Goal: Check status: Verify the current state of an ongoing process or item

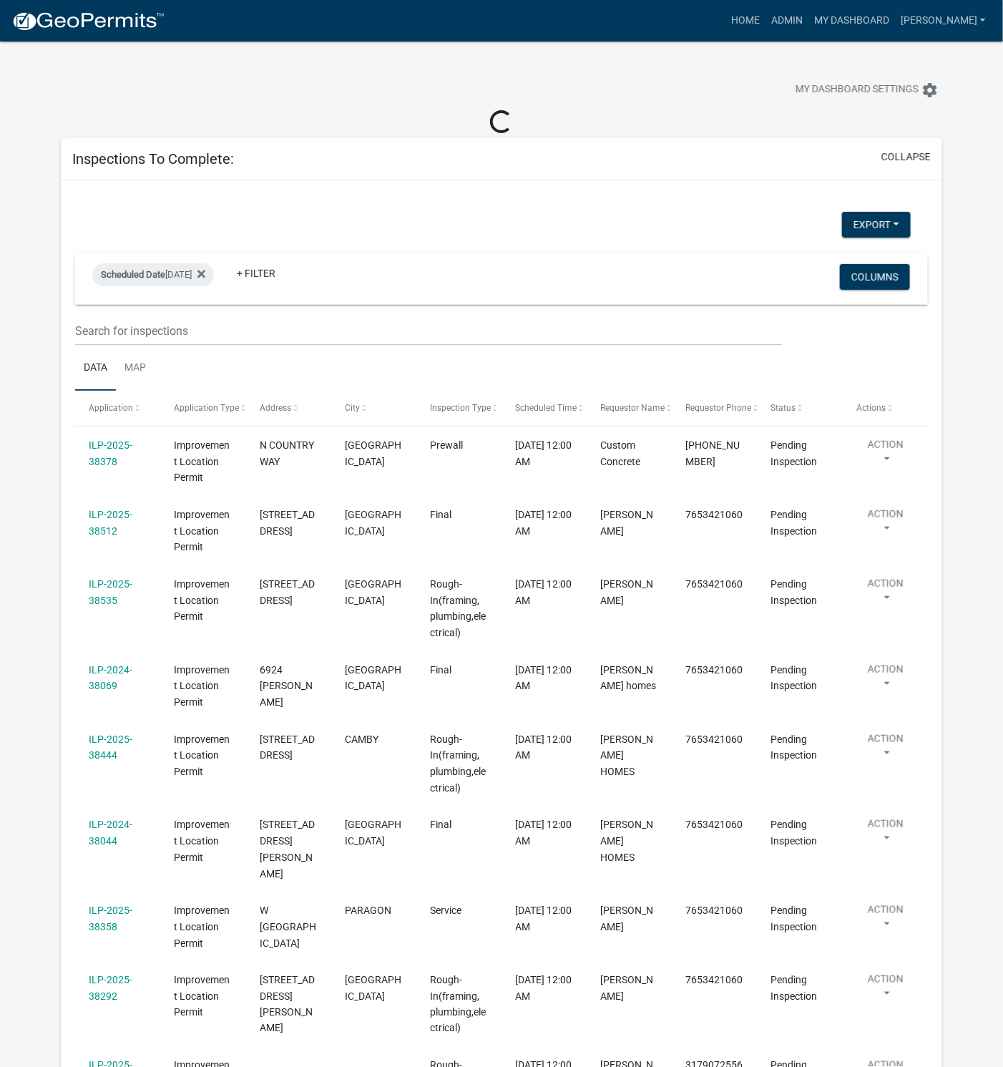
select select "1: 25"
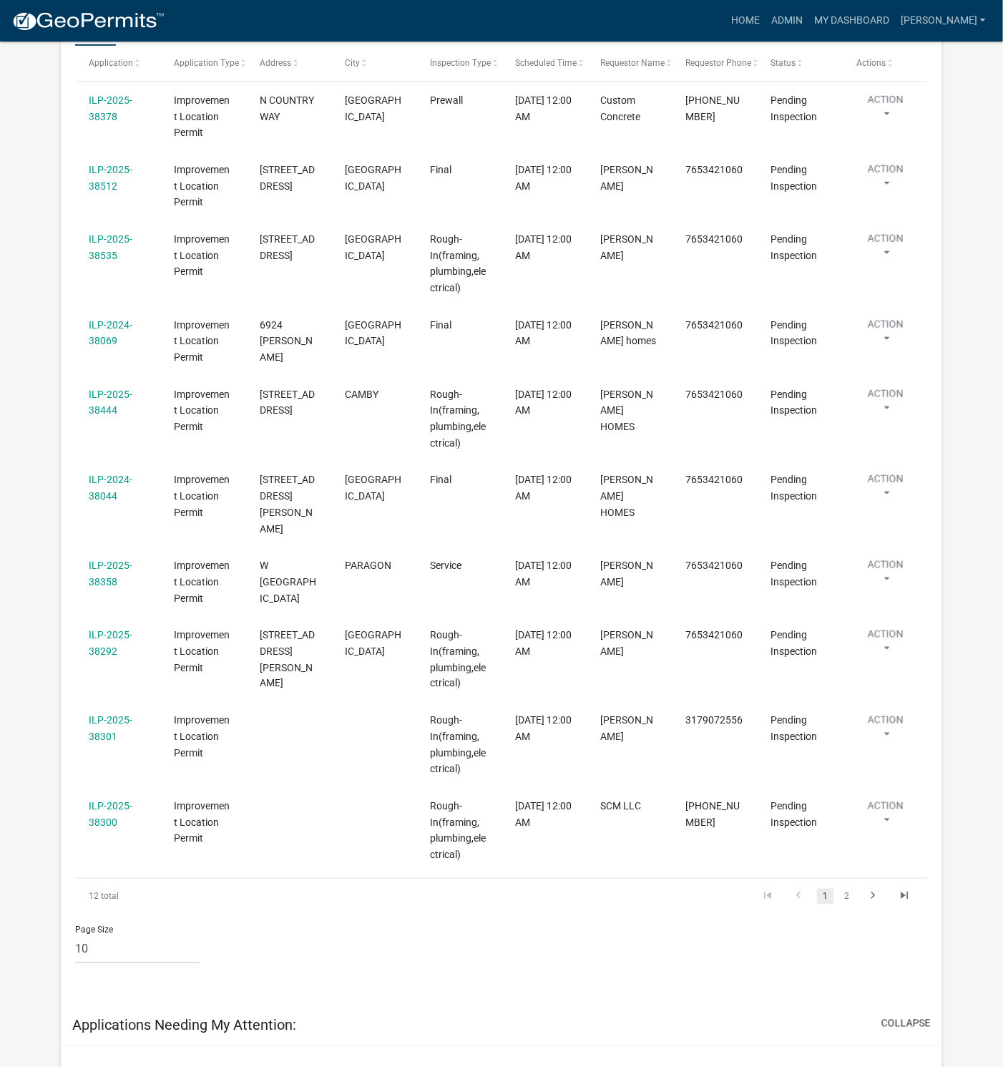
scroll to position [322, 0]
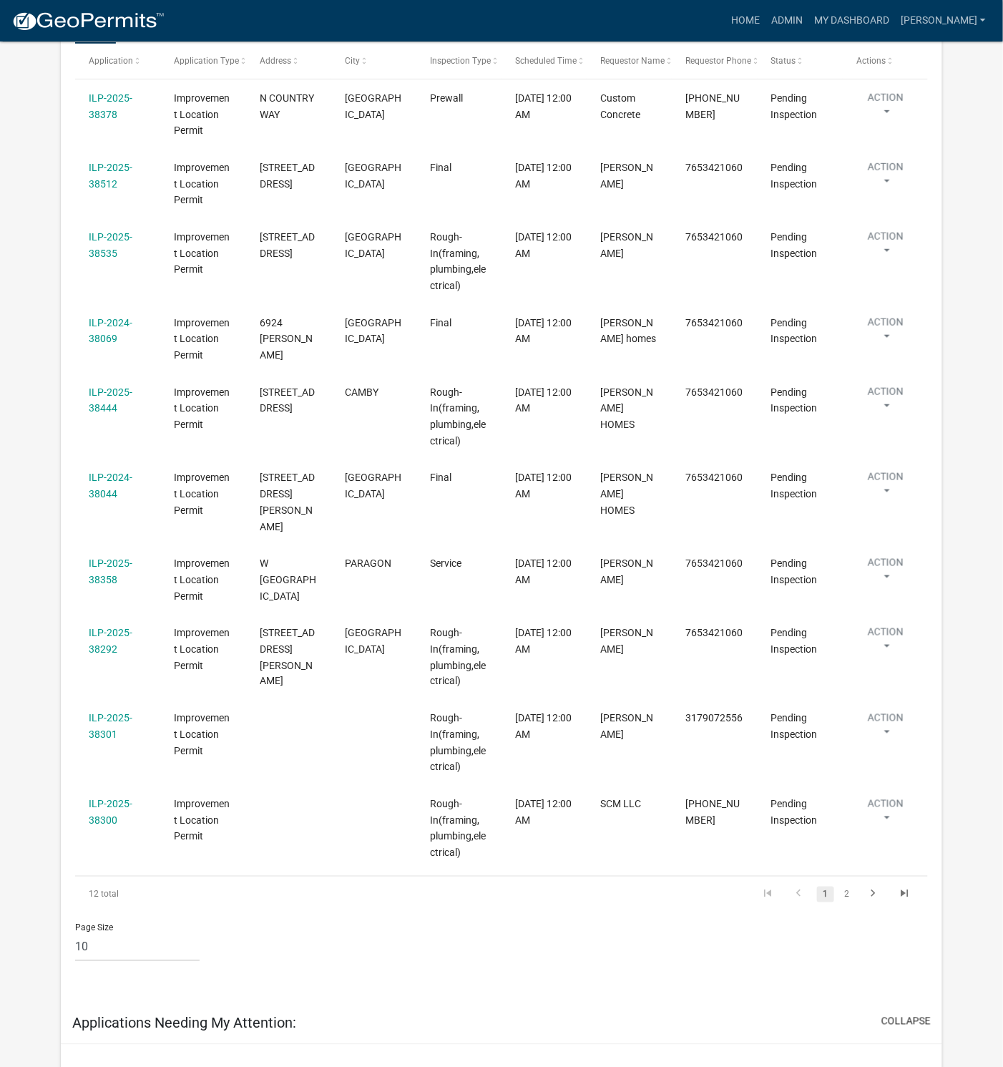
drag, startPoint x: 88, startPoint y: 717, endPoint x: 97, endPoint y: 722, distance: 9.9
click at [89, 717] on link "ILP-2025-38301" at bounding box center [111, 727] width 44 height 28
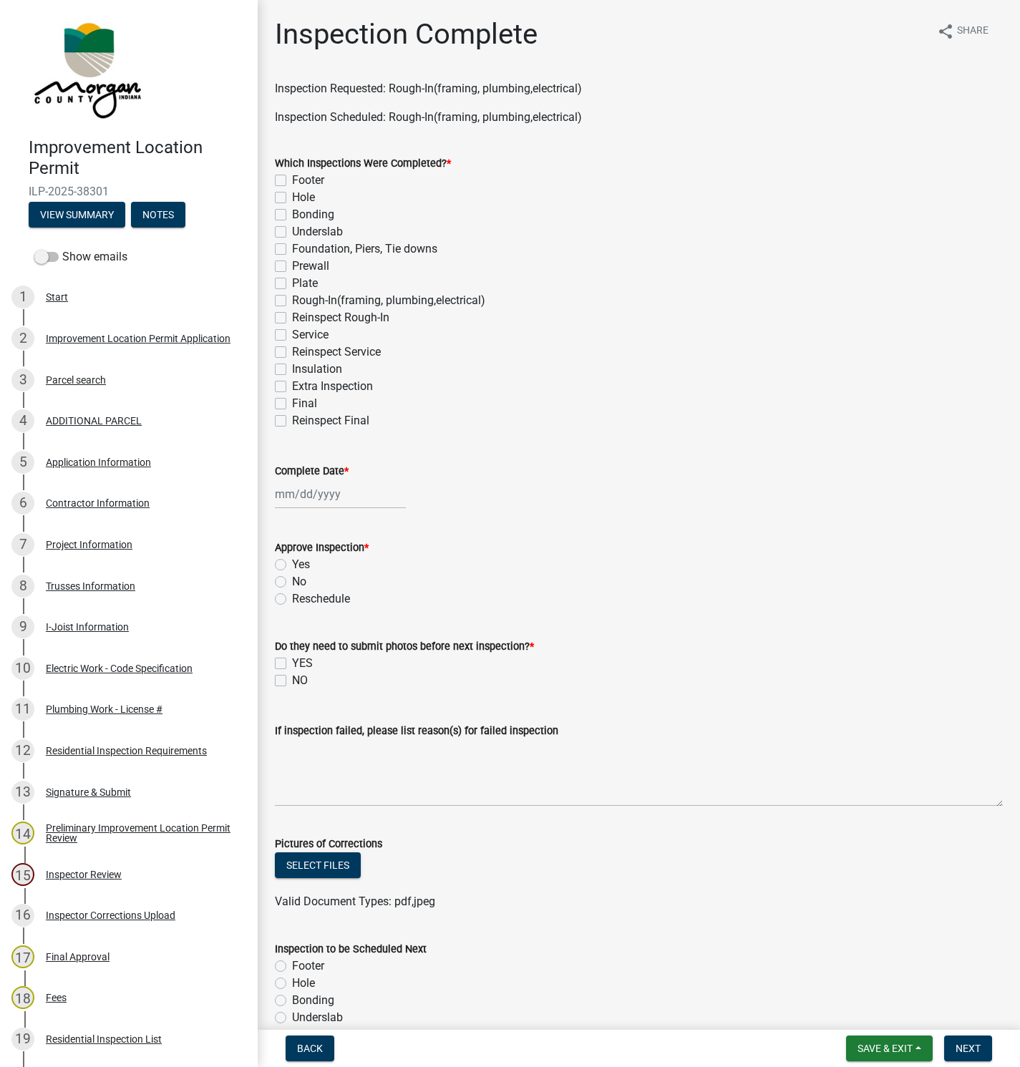
click at [82, 544] on div "Project Information" at bounding box center [89, 545] width 87 height 10
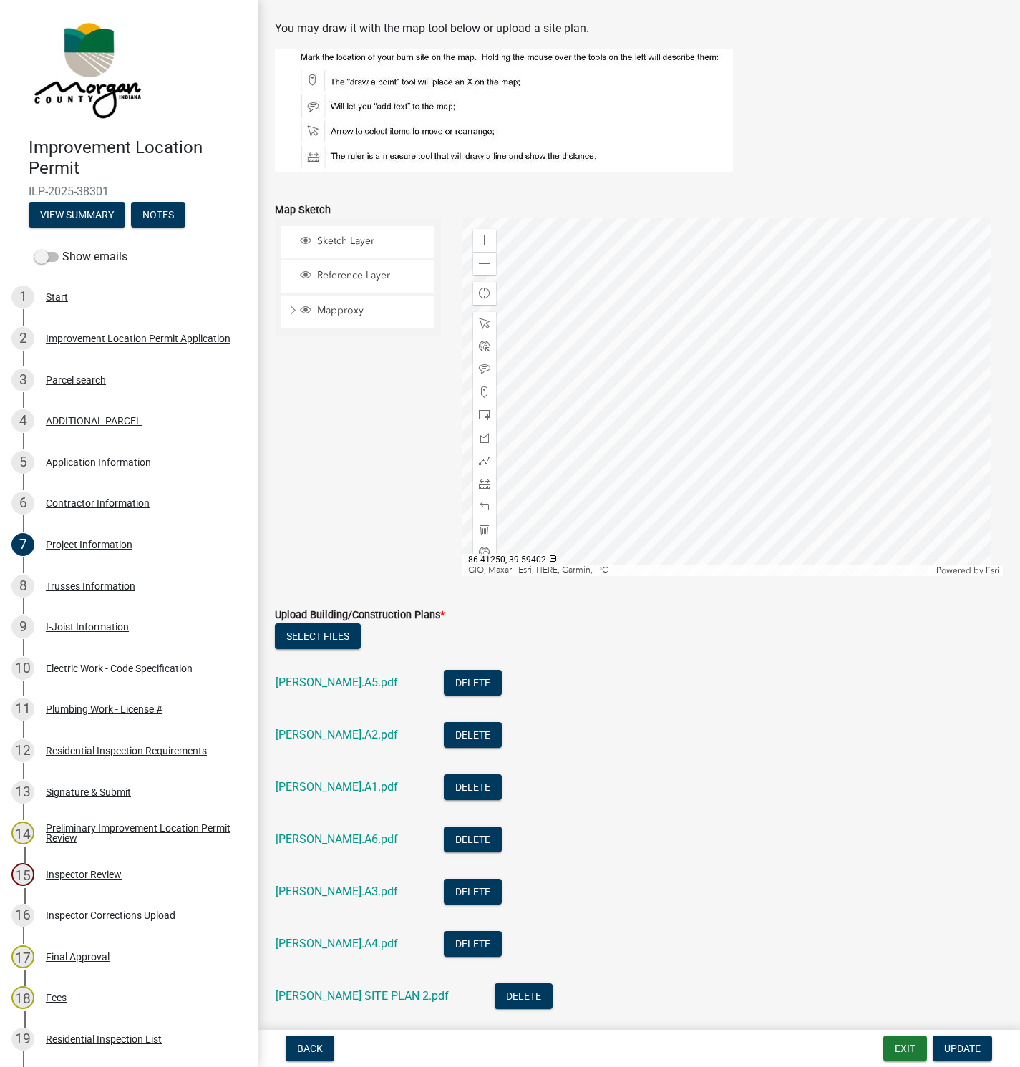
scroll to position [2147, 0]
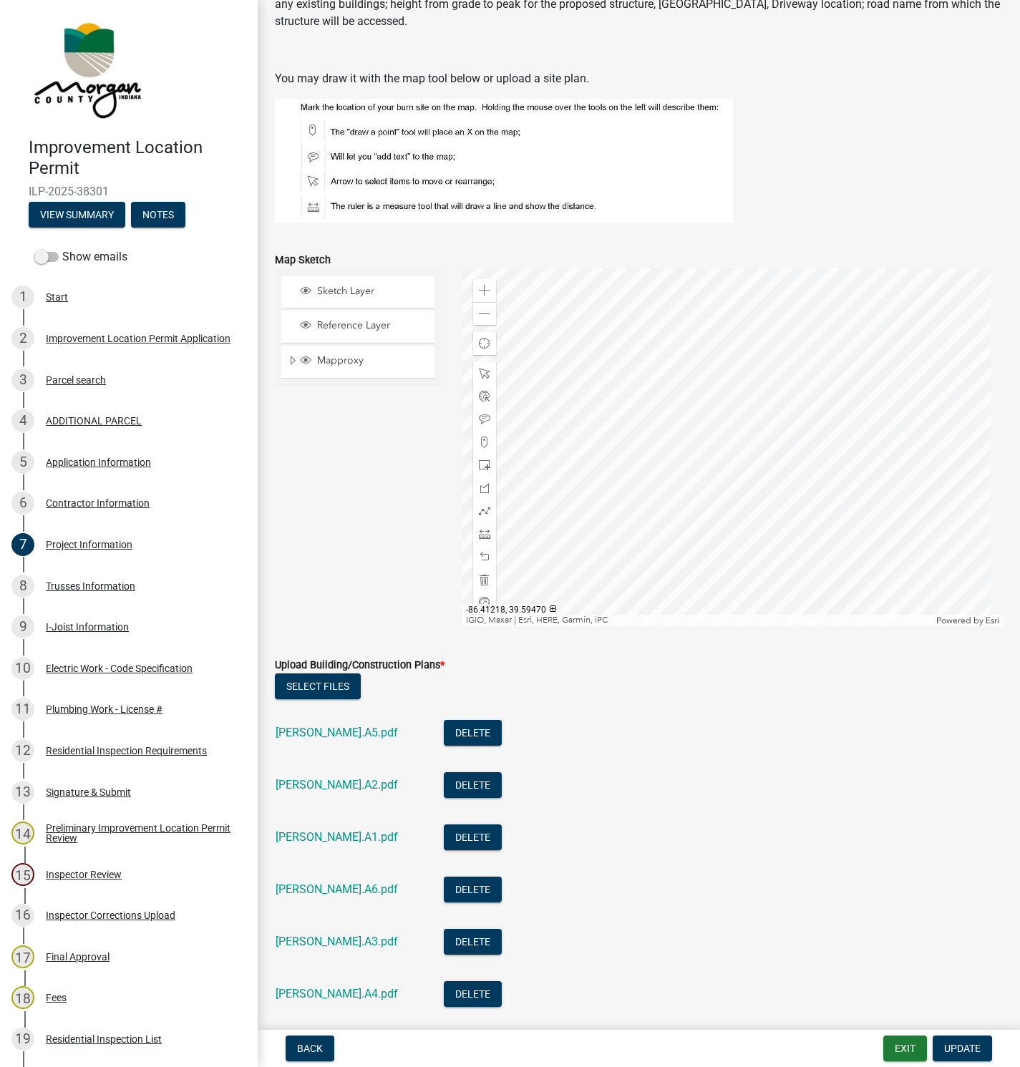
click at [774, 447] on div at bounding box center [732, 447] width 540 height 358
click at [724, 530] on div at bounding box center [732, 447] width 540 height 358
click at [75, 381] on div "Parcel search" at bounding box center [76, 380] width 60 height 10
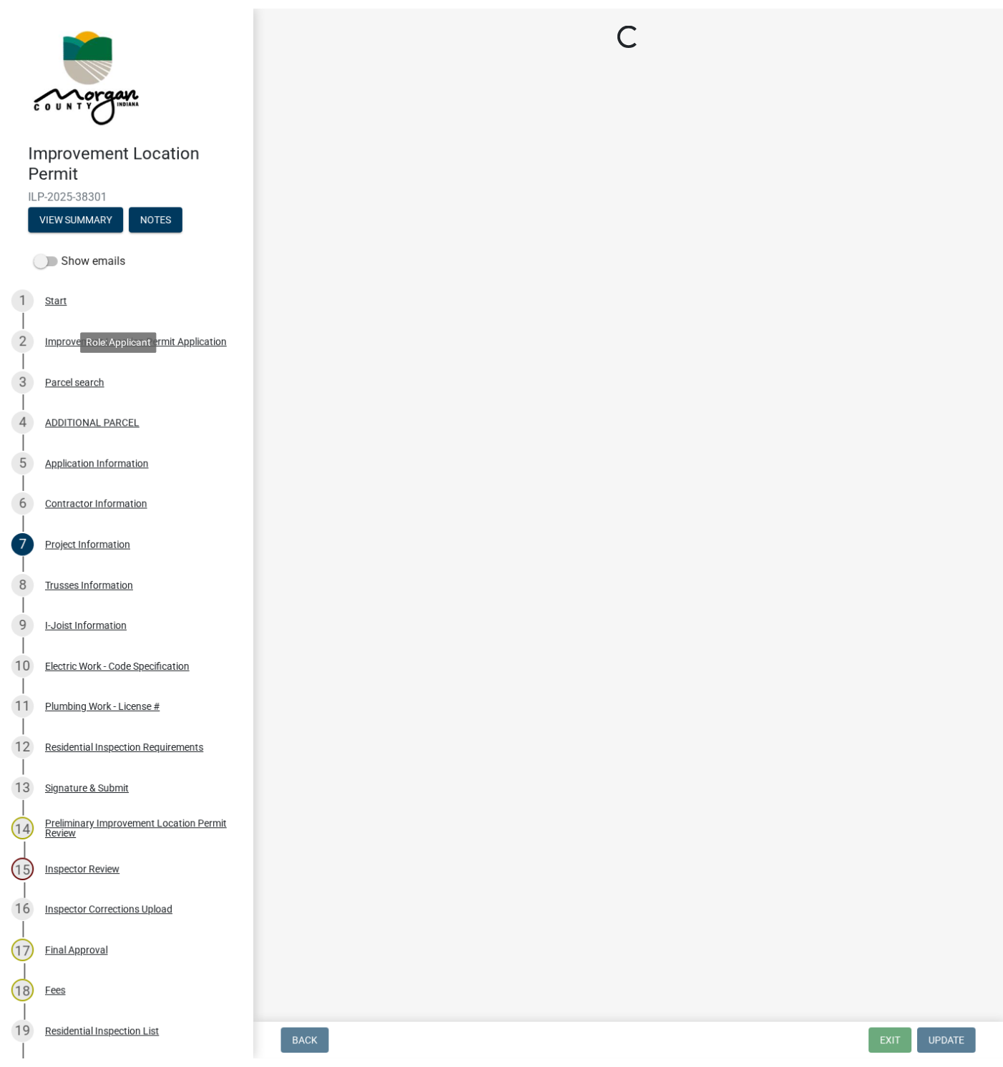
scroll to position [0, 0]
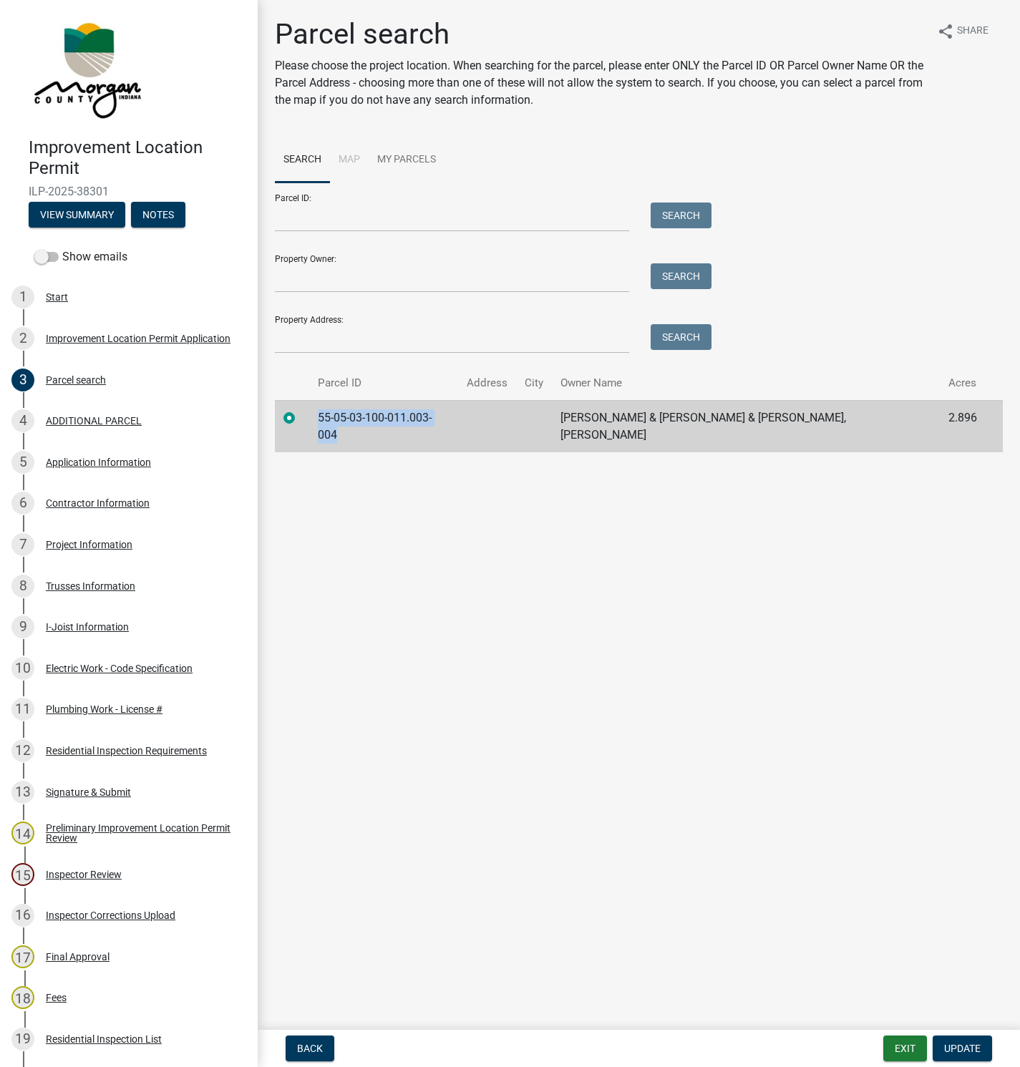
drag, startPoint x: 459, startPoint y: 413, endPoint x: 321, endPoint y: 414, distance: 138.9
click at [321, 414] on td "55-05-03-100-011.003-004" at bounding box center [383, 426] width 149 height 52
copy td "55-05-03-100-011.003-004"
click at [911, 1051] on button "Exit" at bounding box center [905, 1049] width 44 height 26
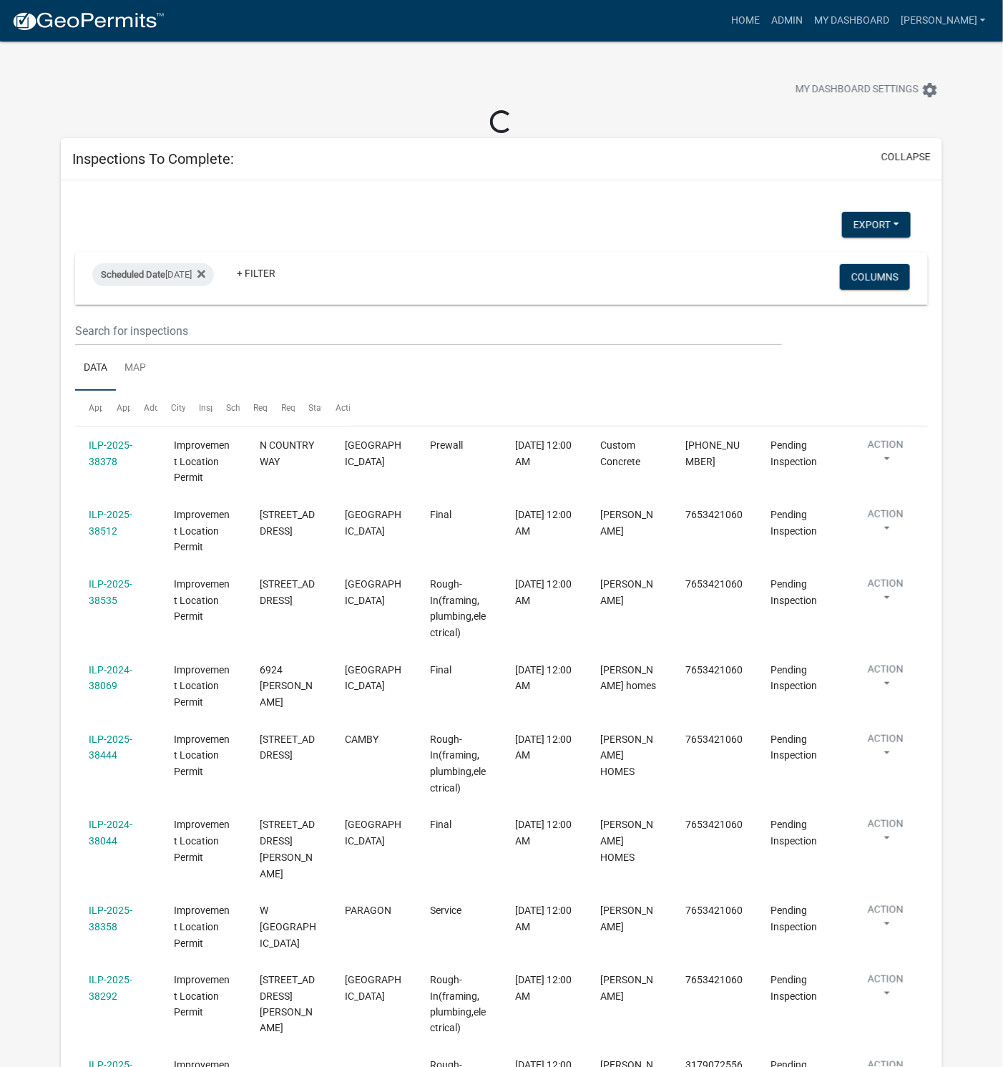
select select "1: 25"
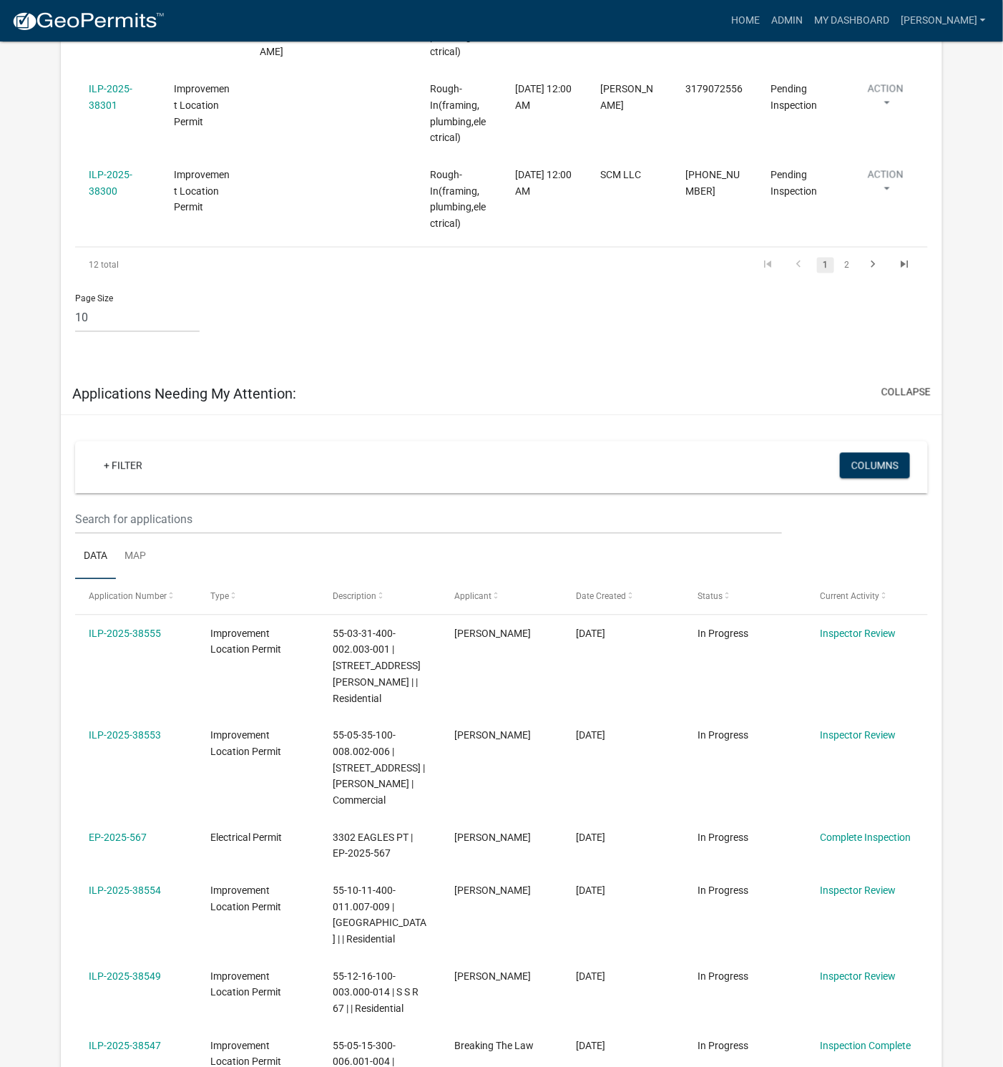
scroll to position [1181, 0]
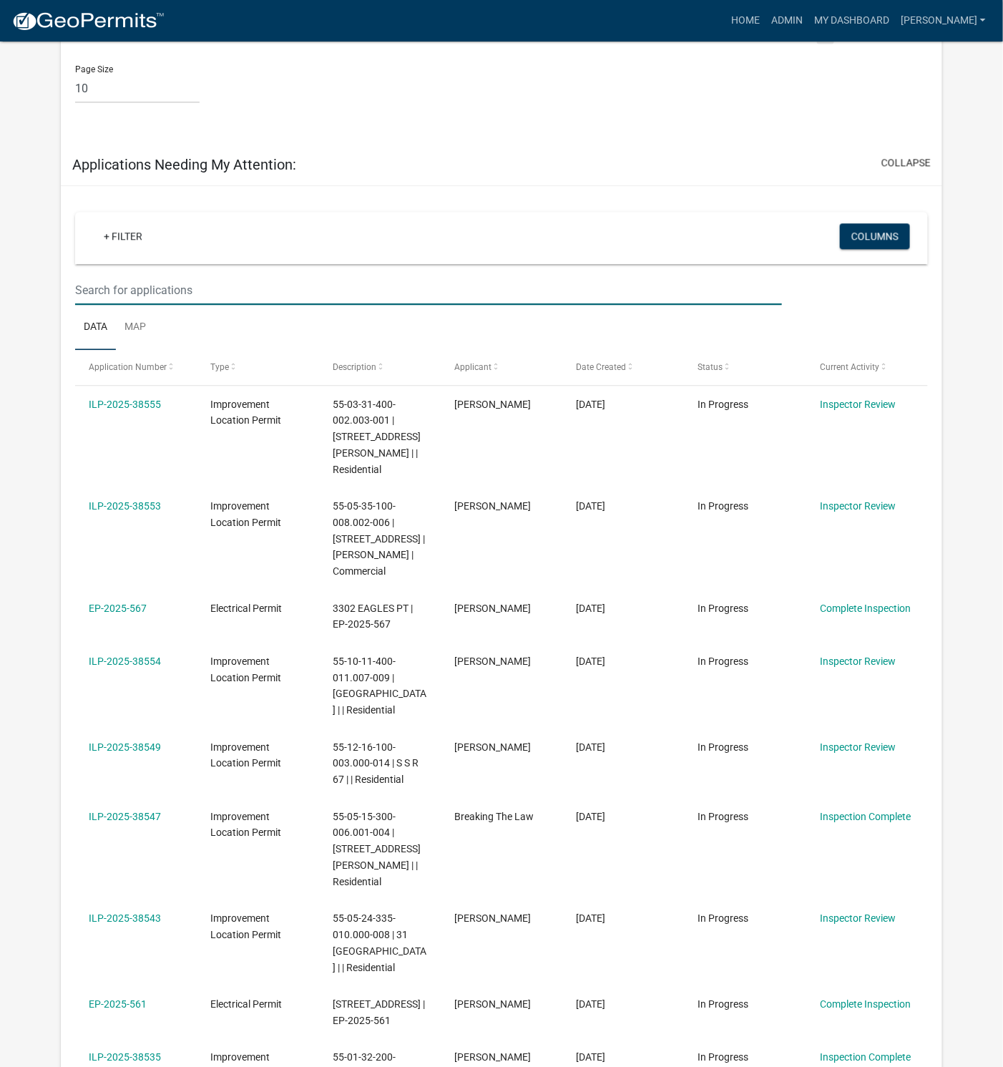
click at [174, 276] on input "text" at bounding box center [428, 290] width 707 height 29
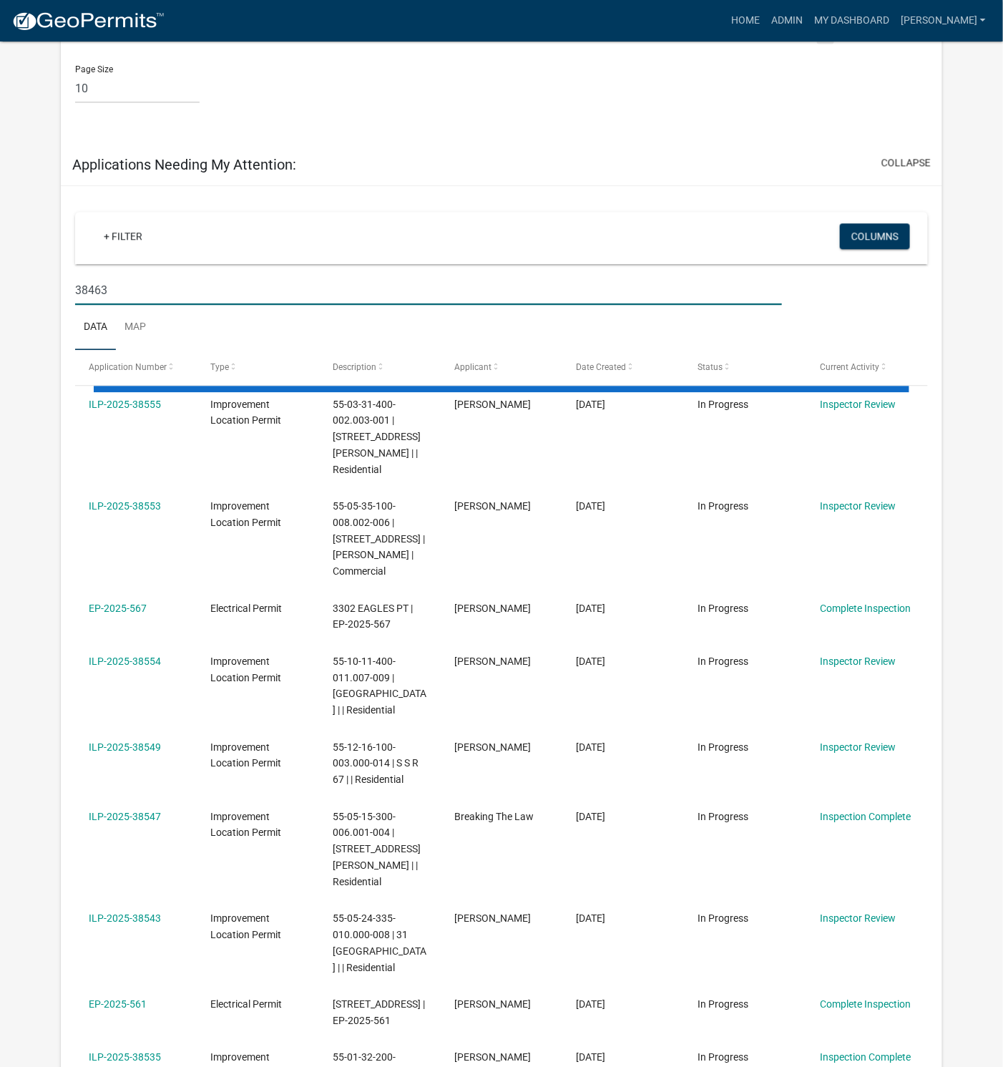
type input "38463"
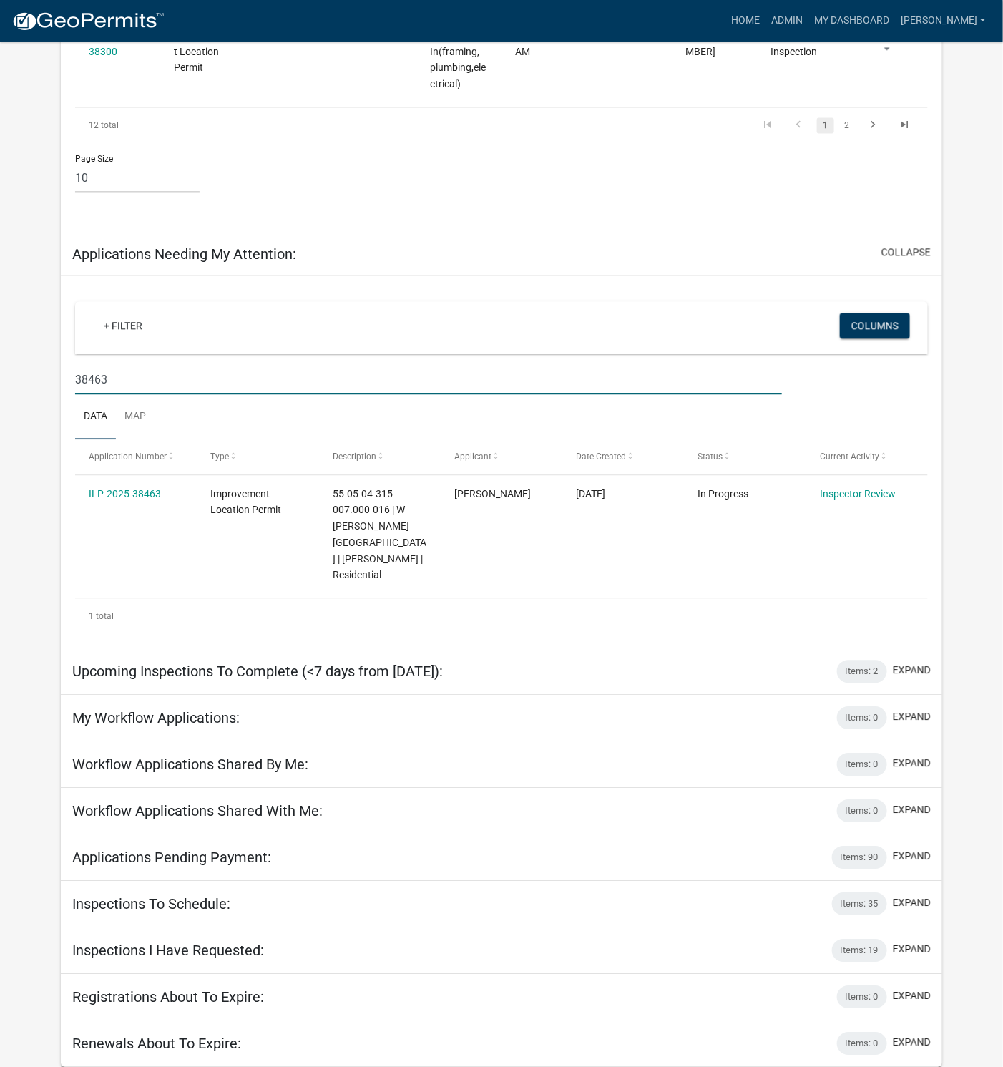
scroll to position [1063, 0]
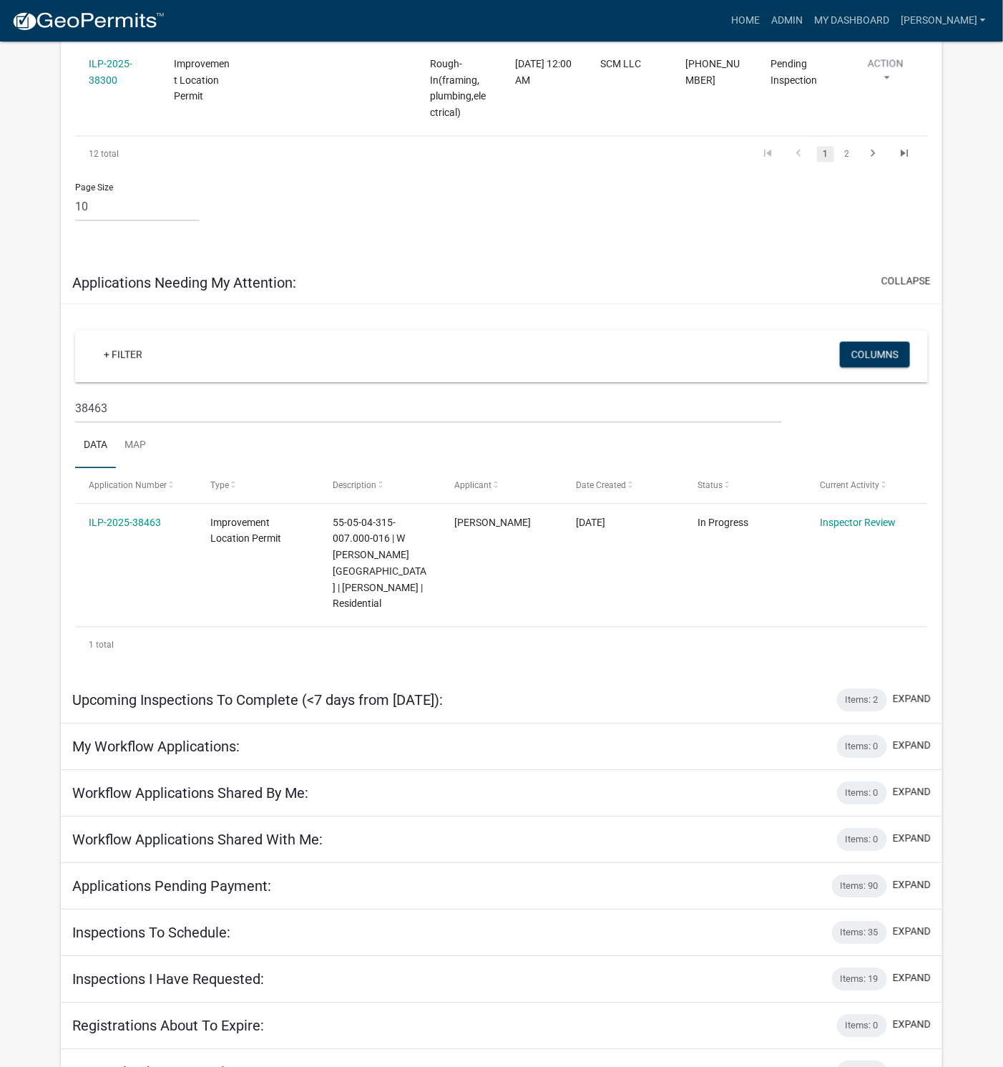
click at [140, 517] on link "ILP-2025-38463" at bounding box center [125, 522] width 72 height 11
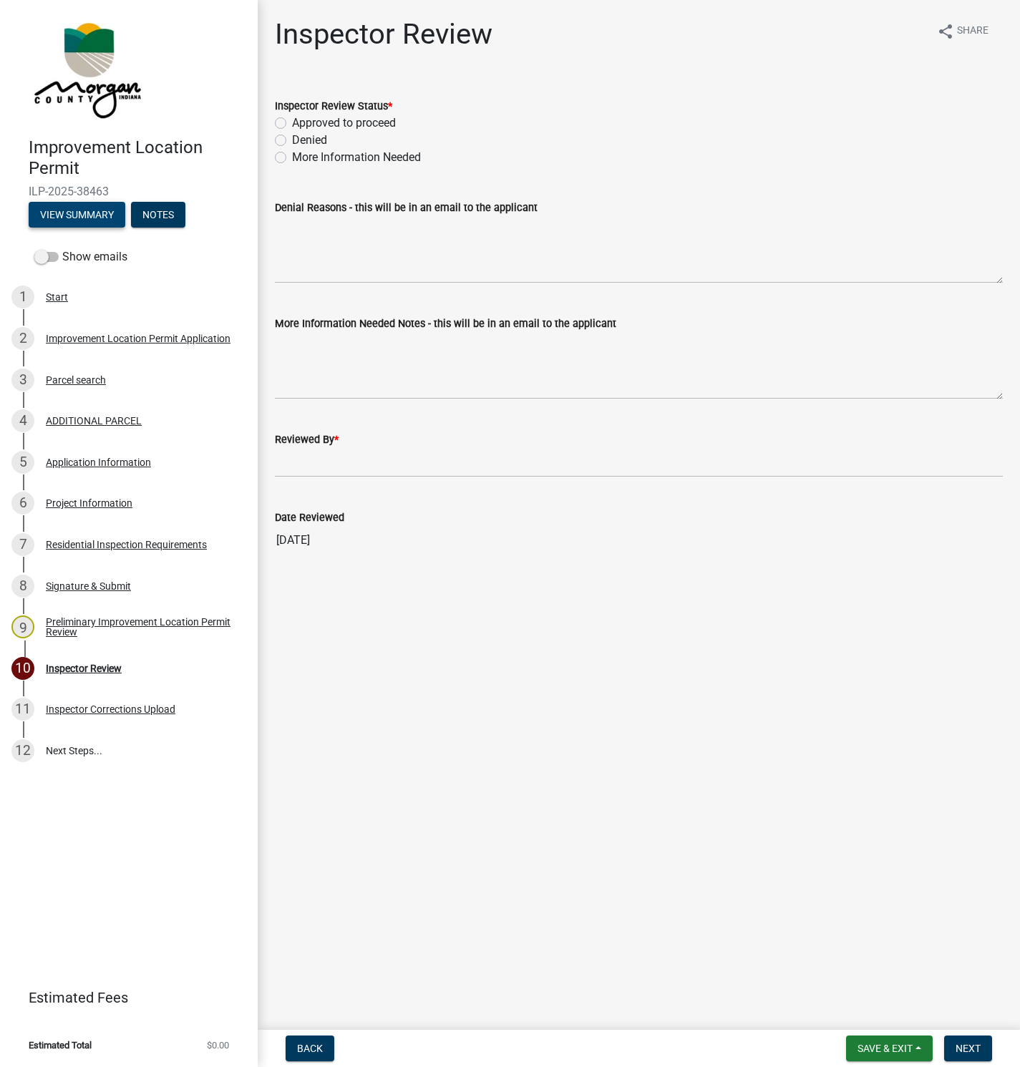
click at [72, 208] on button "View Summary" at bounding box center [77, 215] width 97 height 26
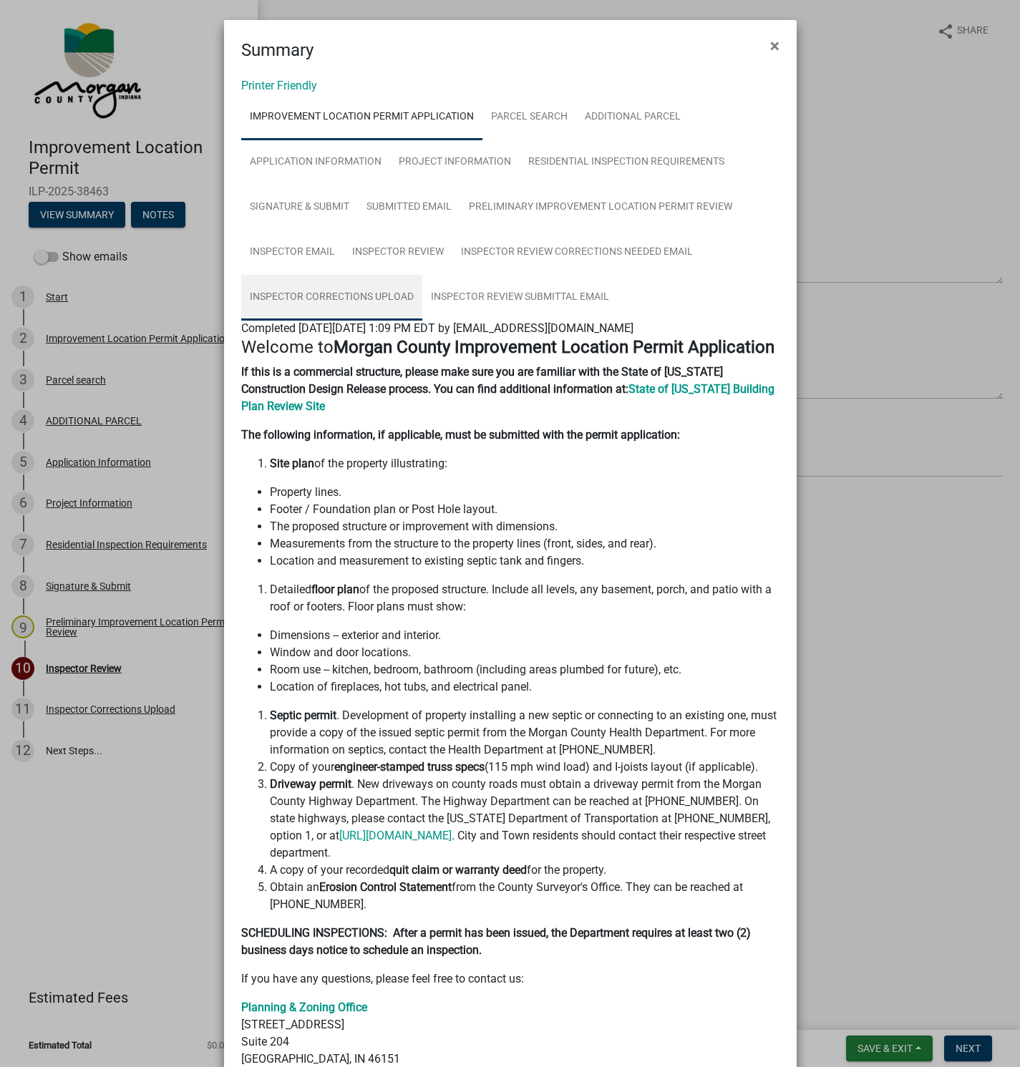
click at [338, 295] on link "Inspector Corrections Upload" at bounding box center [331, 298] width 181 height 46
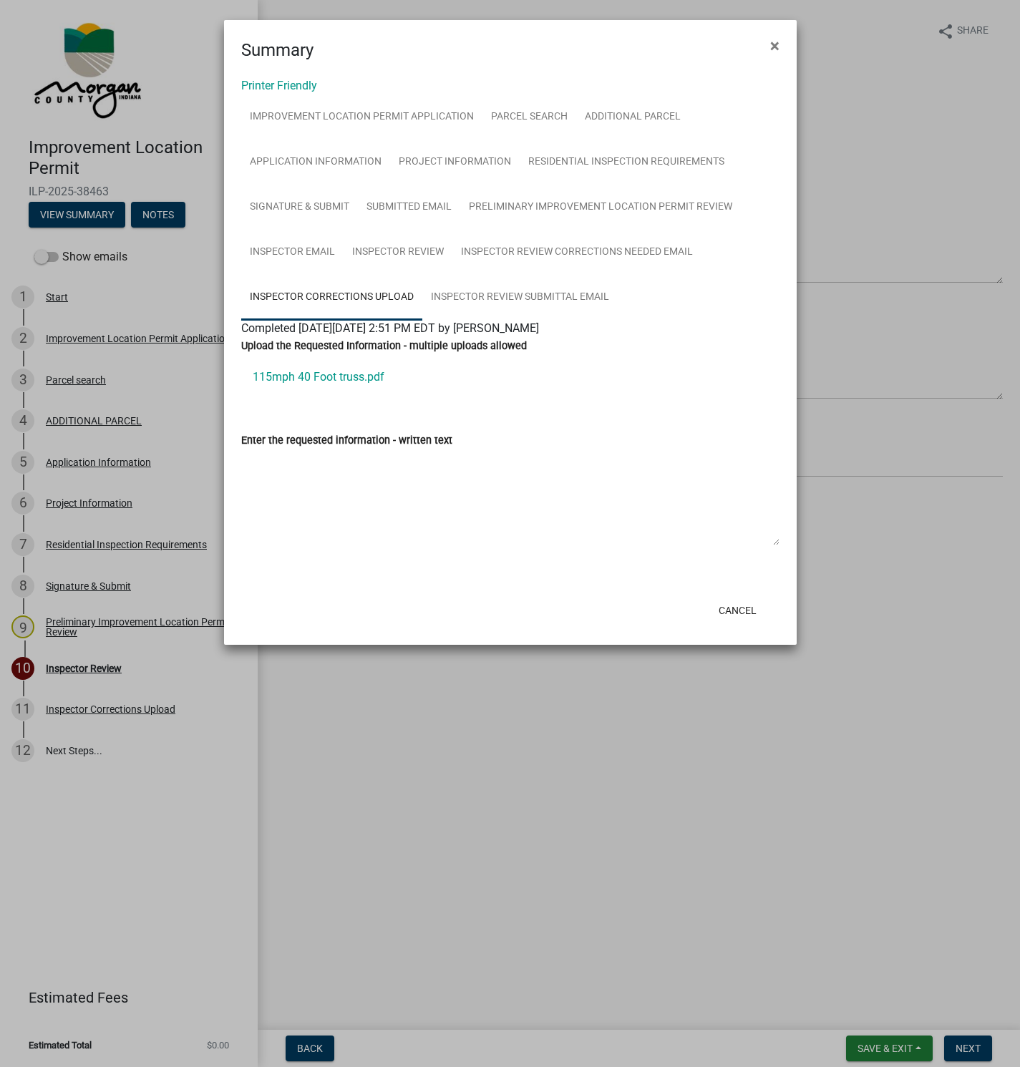
click at [344, 376] on link "115mph 40 Foot truss.pdf" at bounding box center [510, 377] width 538 height 34
click at [554, 247] on link "Inspector Review Corrections Needed Email" at bounding box center [576, 253] width 249 height 46
